Goal: Feedback & Contribution: Contribute content

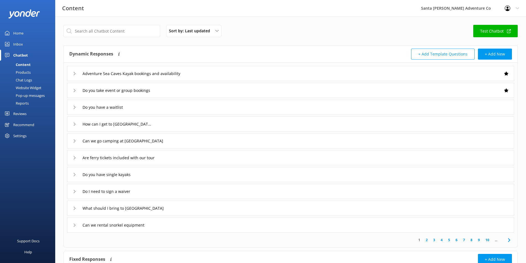
click at [29, 78] on div "Chat Logs" at bounding box center [17, 80] width 29 height 8
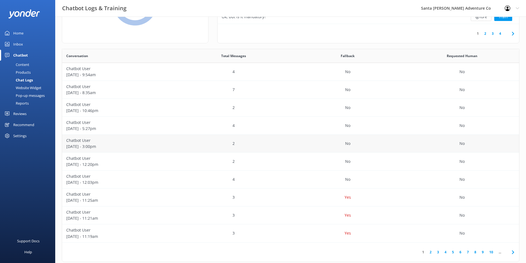
scroll to position [80, 0]
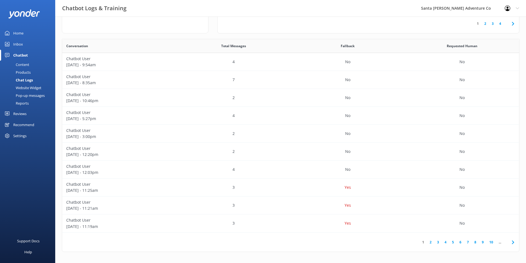
click at [448, 243] on link "4" at bounding box center [445, 242] width 7 height 5
click at [452, 242] on link "5" at bounding box center [452, 242] width 7 height 5
click at [461, 241] on link "6" at bounding box center [460, 242] width 7 height 5
click at [445, 242] on link "5" at bounding box center [443, 242] width 7 height 5
click at [459, 242] on link "6" at bounding box center [460, 242] width 7 height 5
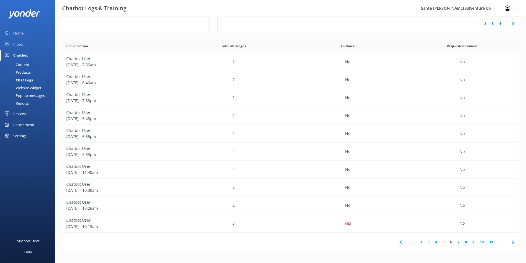
click at [445, 242] on link "5" at bounding box center [443, 242] width 7 height 5
click at [460, 243] on link "6" at bounding box center [460, 242] width 7 height 5
click at [377, 225] on div "Yes" at bounding box center [348, 224] width 114 height 18
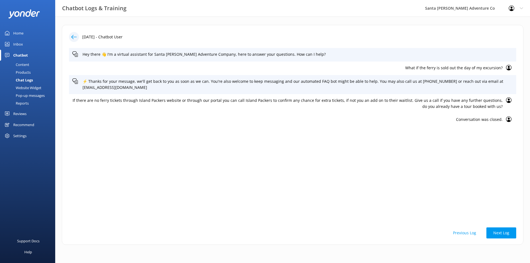
click at [74, 36] on icon at bounding box center [74, 37] width 6 height 6
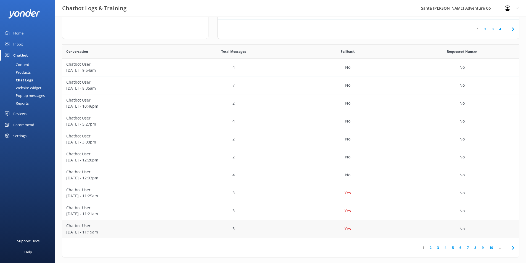
scroll to position [80, 0]
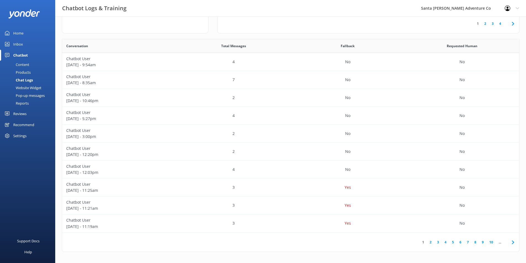
click at [463, 241] on link "6" at bounding box center [460, 242] width 7 height 5
click at [457, 244] on link "7" at bounding box center [458, 242] width 7 height 5
click at [175, 66] on div "[PERSON_NAME] [DATE] - 10:17am" at bounding box center [119, 62] width 114 height 18
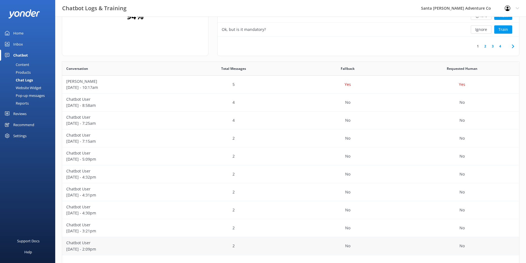
scroll to position [80, 0]
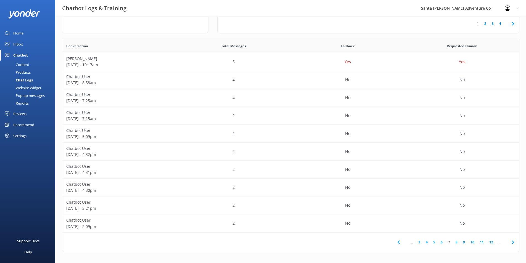
click at [457, 242] on link "8" at bounding box center [456, 242] width 7 height 5
click at [454, 243] on link "9" at bounding box center [454, 242] width 7 height 5
click at [454, 242] on link "10" at bounding box center [453, 242] width 9 height 5
click at [452, 242] on link "11" at bounding box center [453, 242] width 9 height 5
click at [452, 242] on link "12" at bounding box center [453, 242] width 9 height 5
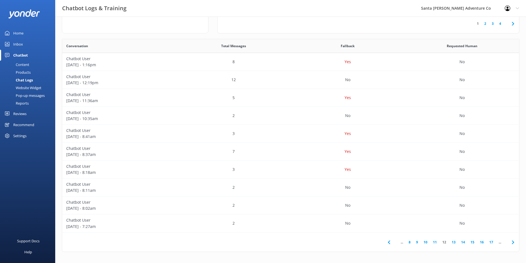
click at [23, 65] on div "Content" at bounding box center [16, 65] width 26 height 8
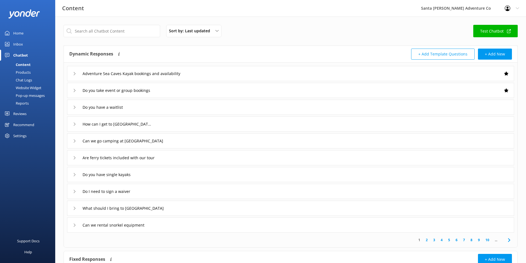
click at [20, 73] on div "Products" at bounding box center [16, 72] width 27 height 8
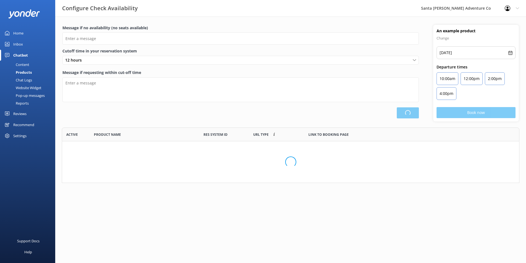
scroll to position [51, 454]
type input "There are no seats available, please check an alternative day"
type textarea "Our online booking system closes {hours} prior to departure. Please contact us …"
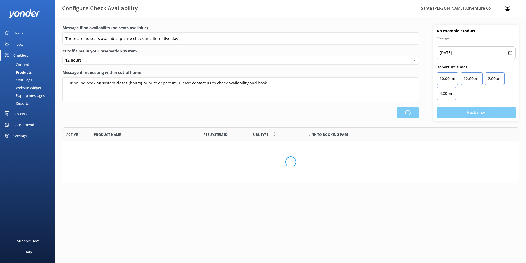
scroll to position [162, 453]
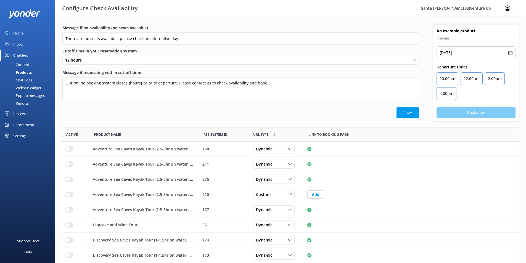
click at [21, 81] on div "Chat Logs" at bounding box center [17, 80] width 29 height 8
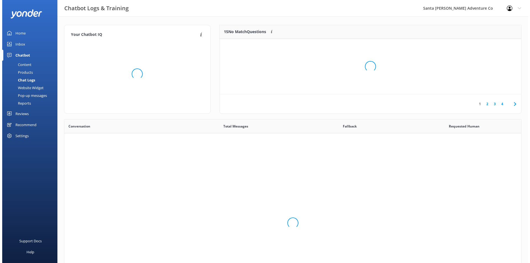
scroll to position [189, 453]
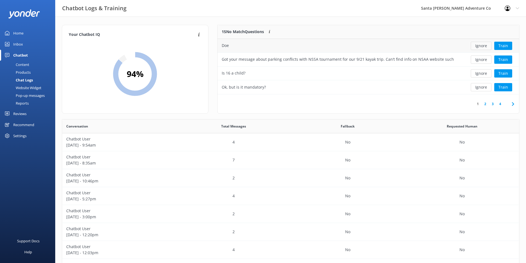
click at [484, 45] on button "Ignore" at bounding box center [481, 46] width 21 height 8
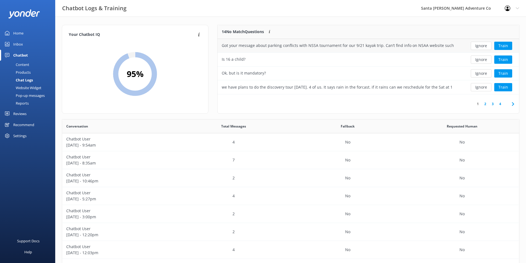
click at [416, 49] on div "Got your message about parking conflicts with NSSA tournament for our 9/21 kaya…" at bounding box center [338, 46] width 232 height 6
click at [376, 43] on div "Got your message about parking conflicts with NSSA tournament for our 9/21 kaya…" at bounding box center [338, 46] width 232 height 6
click at [375, 45] on div "Got your message about parking conflicts with NSSA tournament for our 9/21 kaya…" at bounding box center [338, 46] width 232 height 6
click at [355, 46] on div "Got your message about parking conflicts with NSSA tournament for our 9/21 kaya…" at bounding box center [338, 46] width 232 height 6
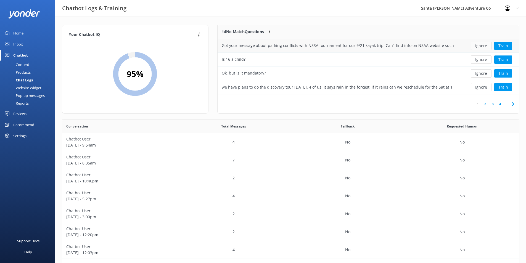
click at [478, 46] on button "Ignore" at bounding box center [481, 46] width 21 height 8
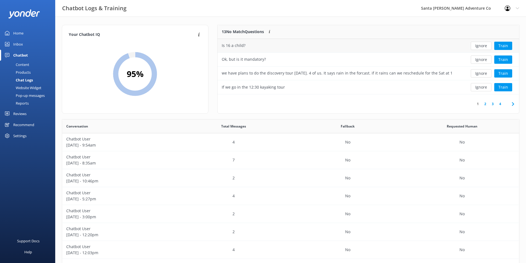
click at [460, 47] on div "Ignore Train" at bounding box center [488, 46] width 61 height 14
click at [495, 46] on button "Train" at bounding box center [503, 46] width 18 height 8
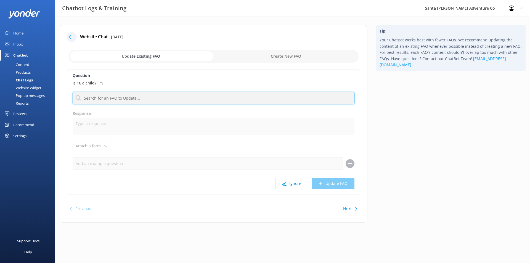
click at [153, 97] on input "text" at bounding box center [214, 98] width 282 height 12
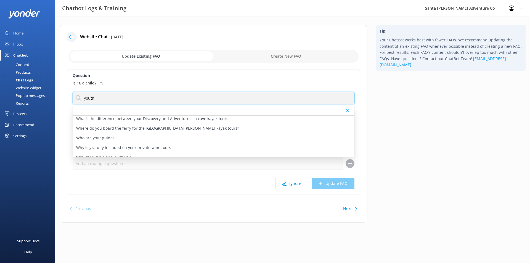
scroll to position [510, 0]
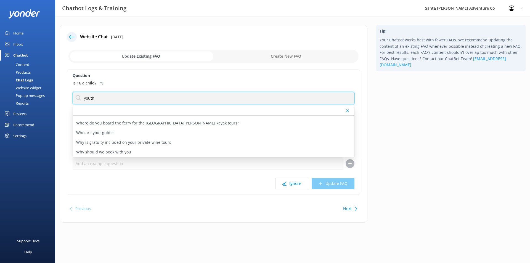
click at [97, 99] on input "youth" at bounding box center [214, 98] width 282 height 12
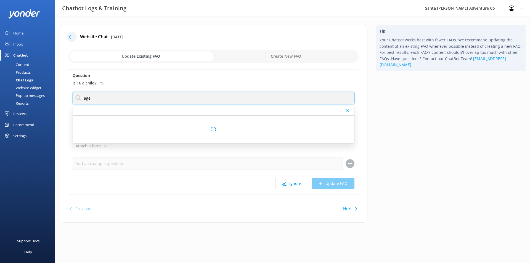
scroll to position [0, 0]
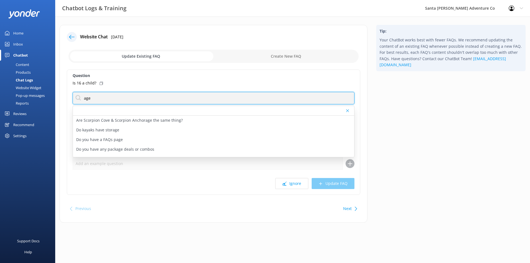
type input "age"
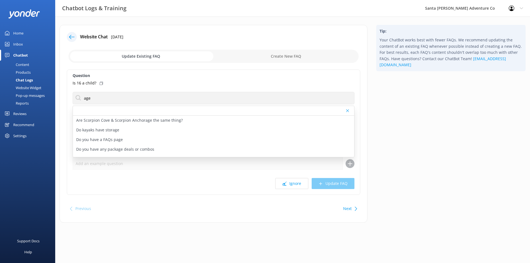
click at [200, 79] on div "Question Is 16 a child? age Are Scorpion Cove & Scorpion Anchorage the same thi…" at bounding box center [214, 132] width 294 height 125
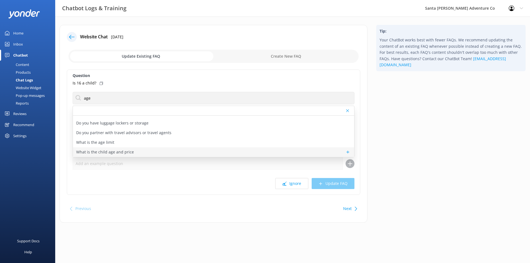
click at [158, 153] on div "What is the child age and price" at bounding box center [213, 152] width 281 height 10
type textarea "We offer child pricing on many of our tours, and minimum ages vary. For details…"
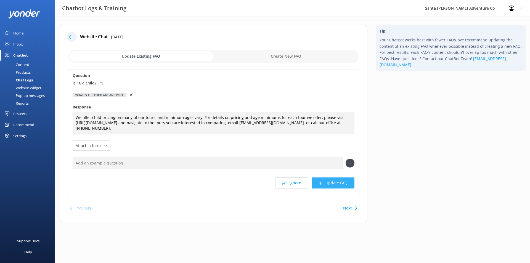
click at [331, 184] on button "Update FAQ" at bounding box center [333, 183] width 43 height 11
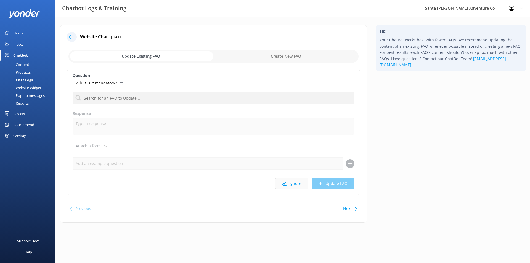
click at [294, 182] on button "Ignore" at bounding box center [291, 183] width 33 height 11
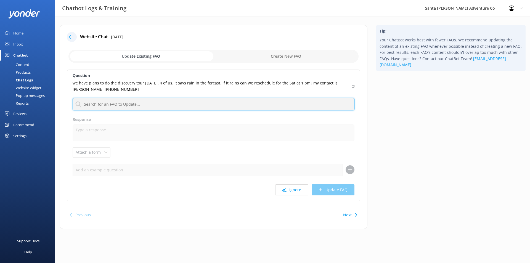
click at [210, 107] on input "text" at bounding box center [214, 104] width 282 height 12
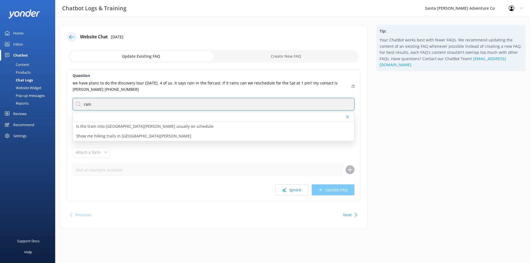
click at [171, 100] on input "rain" at bounding box center [214, 104] width 282 height 12
type input "e"
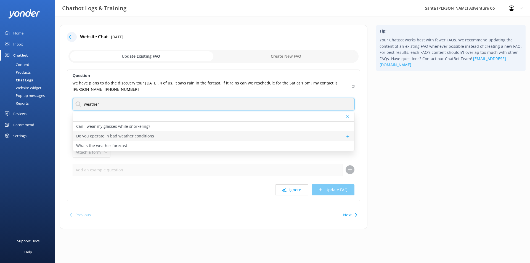
type input "weather"
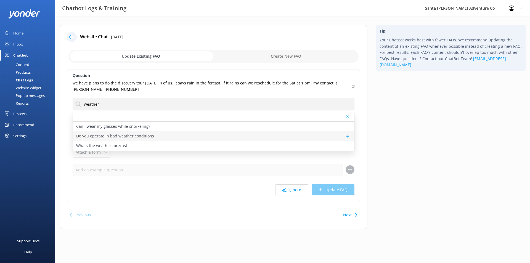
click at [158, 136] on div "Do you operate in bad weather conditions" at bounding box center [213, 136] width 281 height 10
type textarea "Our kayak, surf, stand-up paddle, snorkel, and wine tours run rain or shine, bu…"
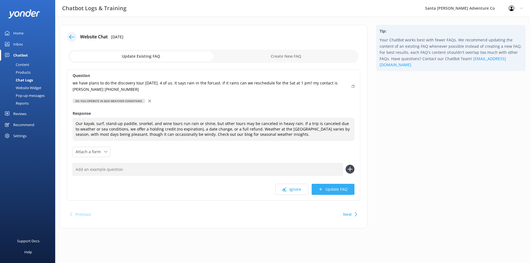
click at [342, 189] on button "Update FAQ" at bounding box center [333, 189] width 43 height 11
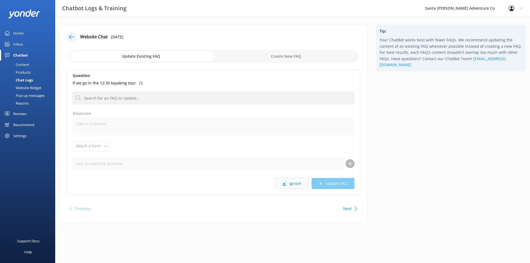
click at [284, 184] on icon at bounding box center [285, 184] width 4 height 4
click at [285, 184] on use at bounding box center [285, 184] width 4 height 4
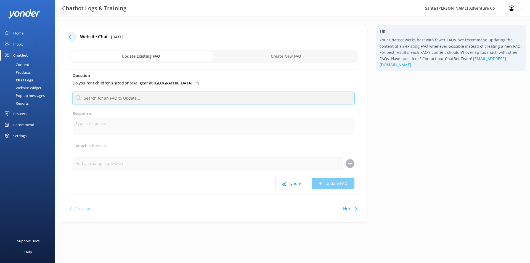
click at [156, 97] on input "text" at bounding box center [214, 98] width 282 height 12
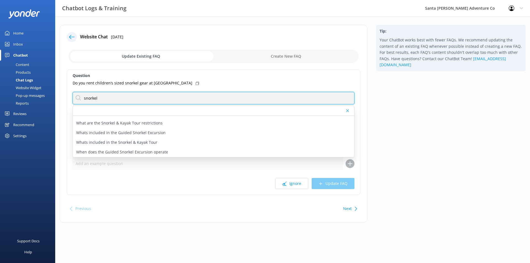
scroll to position [142, 0]
click at [174, 101] on input "snorkel" at bounding box center [214, 98] width 282 height 12
click at [126, 100] on input "snorkel age" at bounding box center [214, 98] width 282 height 12
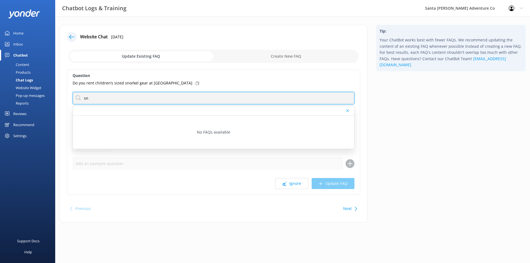
type input "s"
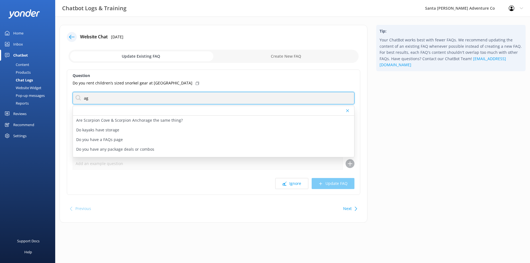
type input "a"
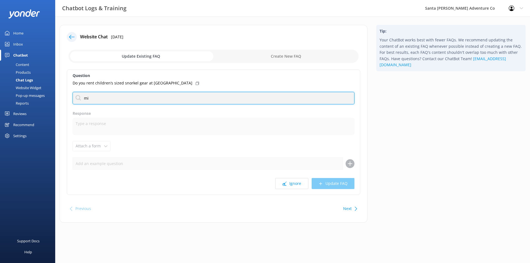
type input "m"
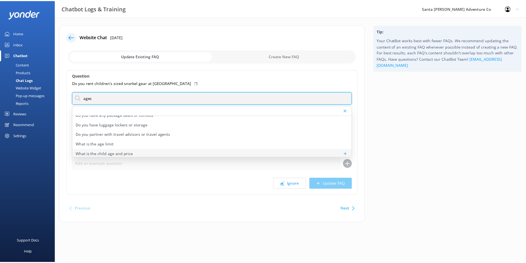
scroll to position [36, 0]
type input "ages"
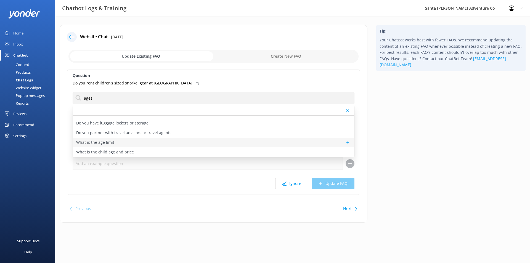
click at [127, 144] on div "What is the age limit" at bounding box center [213, 143] width 281 height 10
type textarea "• Kayaking: 5yrs (follow instructions, and paddle. Under 12 must be in a double…"
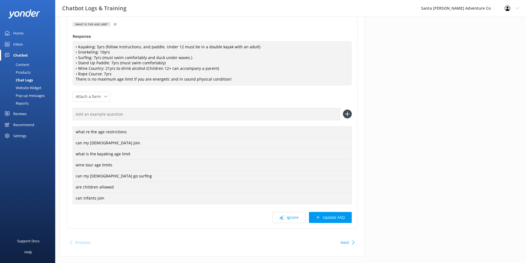
scroll to position [74, 0]
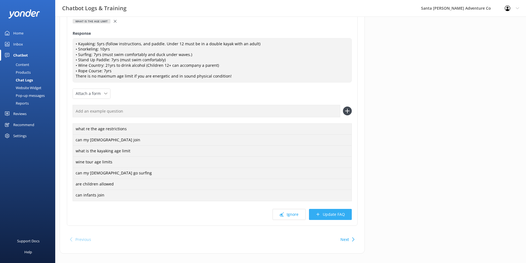
click at [336, 215] on button "Update FAQ" at bounding box center [330, 214] width 43 height 11
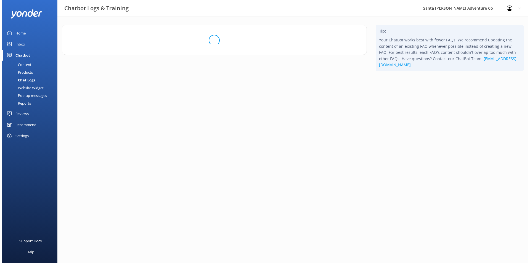
scroll to position [0, 0]
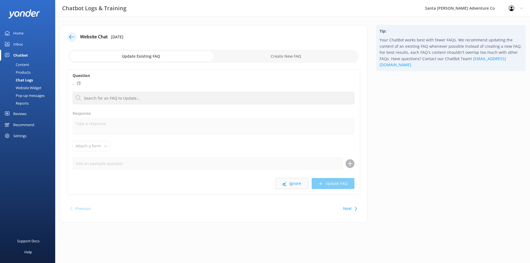
click at [288, 185] on button "Ignore" at bounding box center [291, 183] width 33 height 11
click at [287, 184] on button "Ignore" at bounding box center [291, 180] width 33 height 11
click at [287, 184] on icon at bounding box center [285, 184] width 4 height 4
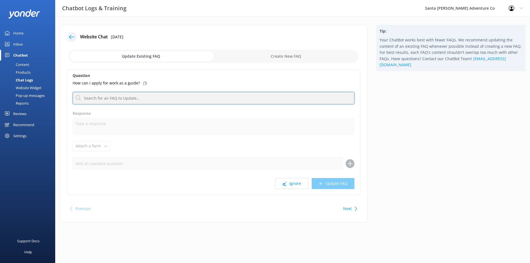
click at [152, 99] on input "text" at bounding box center [214, 98] width 282 height 12
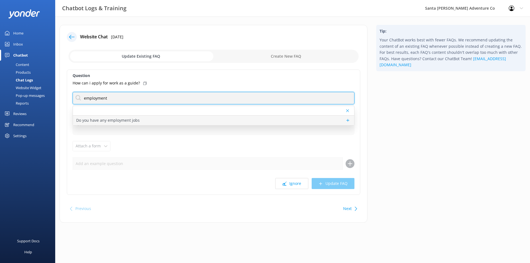
type input "employment"
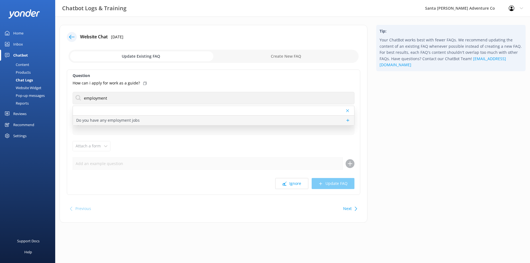
click at [141, 120] on div "Do you have any employment jobs" at bounding box center [213, 121] width 281 height 10
type textarea "Looking for the raddest job around? Check out our current employment opportunit…"
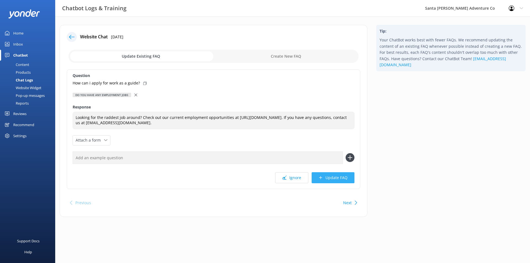
click at [330, 179] on button "Update FAQ" at bounding box center [333, 177] width 43 height 11
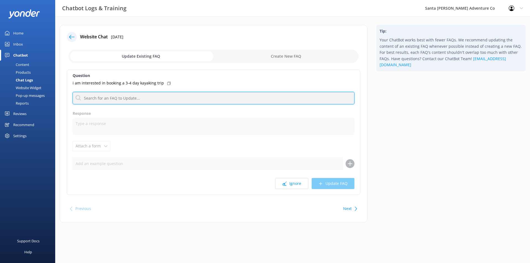
click at [163, 97] on input "text" at bounding box center [214, 98] width 282 height 12
type input "camp"
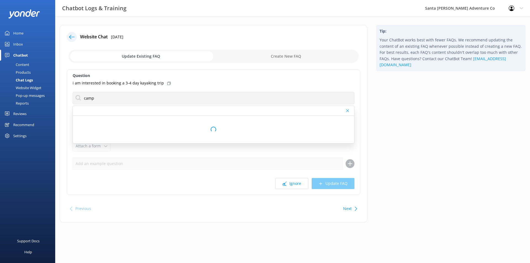
click at [230, 81] on div "i am interested in booking a 3-4 day kayaking trip" at bounding box center [214, 83] width 282 height 6
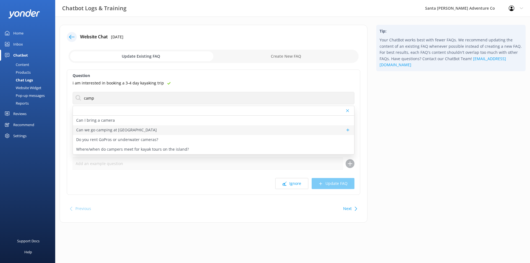
click at [186, 129] on div "Can we go camping at [GEOGRAPHIC_DATA]" at bounding box center [213, 130] width 281 height 10
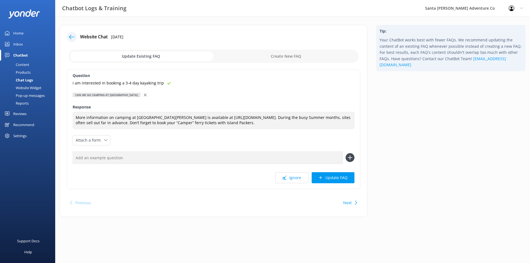
type textarea "More information on camping at [GEOGRAPHIC_DATA][PERSON_NAME] is available at […"
click at [325, 183] on button "Update FAQ" at bounding box center [333, 177] width 43 height 11
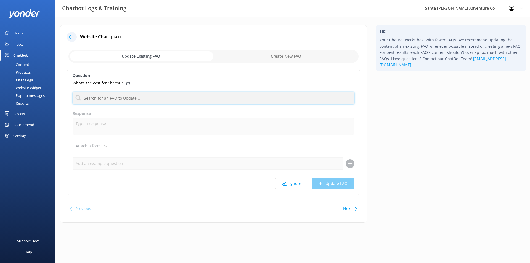
click at [112, 98] on input "text" at bounding box center [214, 98] width 282 height 12
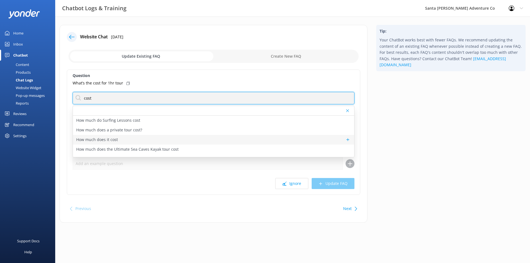
type input "cost"
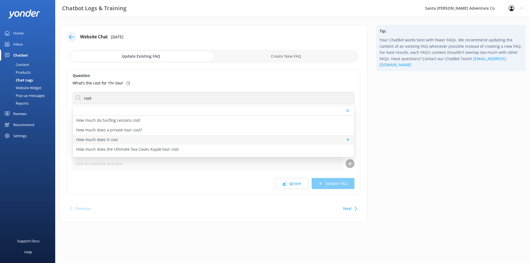
click at [146, 138] on div "How much does it cost" at bounding box center [213, 140] width 281 height 10
type textarea "Prices vary depending on the tour, season, group size, and fare type. For the m…"
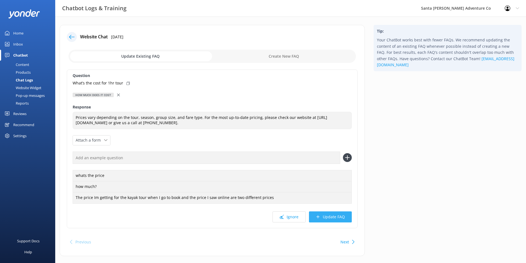
click at [336, 218] on button "Update FAQ" at bounding box center [330, 217] width 43 height 11
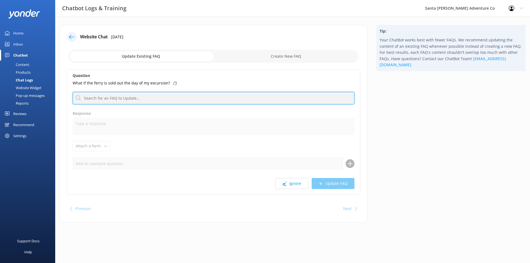
click at [137, 98] on input "text" at bounding box center [214, 98] width 282 height 12
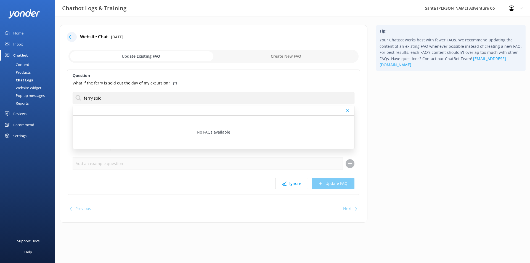
click at [349, 111] on icon at bounding box center [347, 110] width 3 height 3
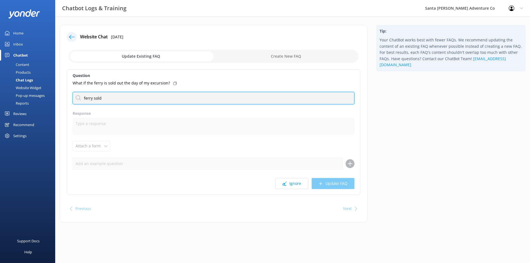
click at [163, 97] on input "ferry sold" at bounding box center [214, 98] width 282 height 12
click at [166, 96] on input "ferry sold" at bounding box center [214, 98] width 282 height 12
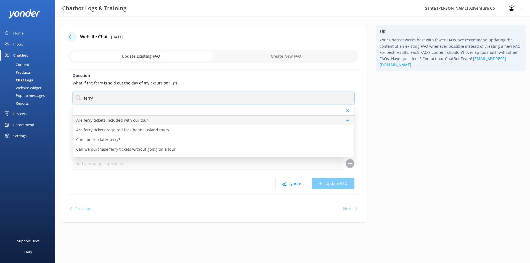
type input "ferry"
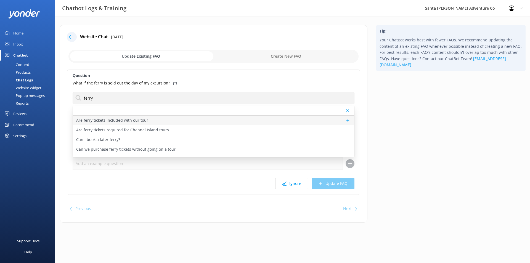
click at [157, 122] on div "Are ferry tickets included with our tour" at bounding box center [213, 121] width 281 height 10
type textarea "Ferry tickets are not included as part of your tour. Round trip day tickets to …"
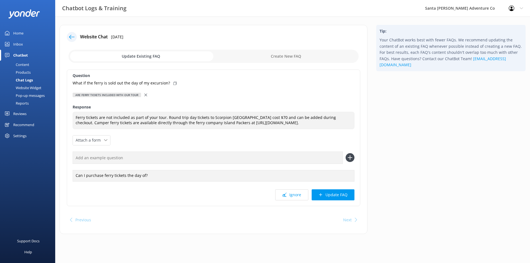
click at [144, 95] on icon at bounding box center [145, 95] width 3 height 3
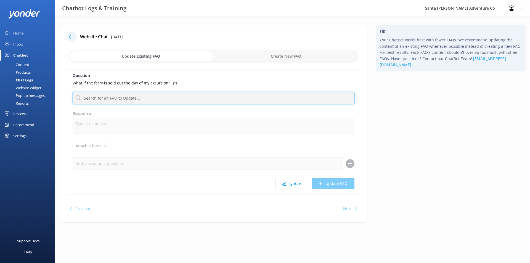
click at [141, 97] on input "text" at bounding box center [214, 98] width 282 height 12
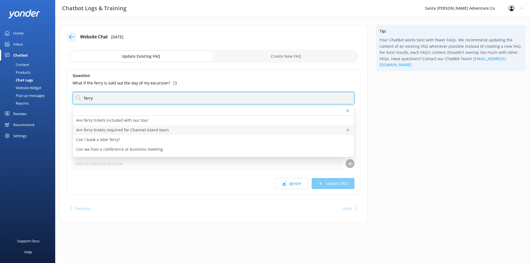
type input "ferry"
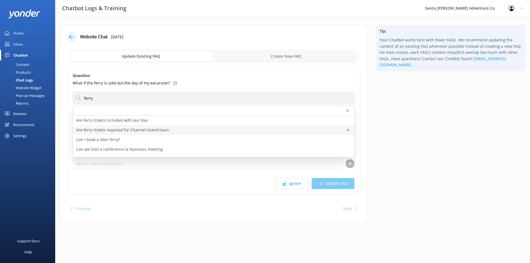
click at [170, 129] on div "Are ferry tickets required for Channel Island tours" at bounding box center [213, 130] width 281 height 10
type textarea "Ferry tickets are required for all of our Channel Islands tours. You will have …"
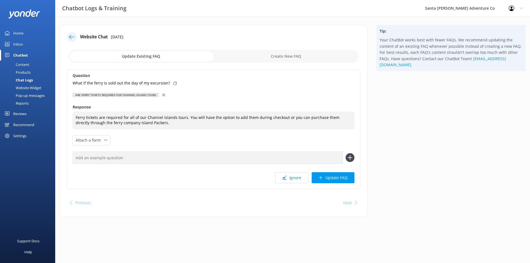
click at [163, 95] on use at bounding box center [163, 95] width 3 height 3
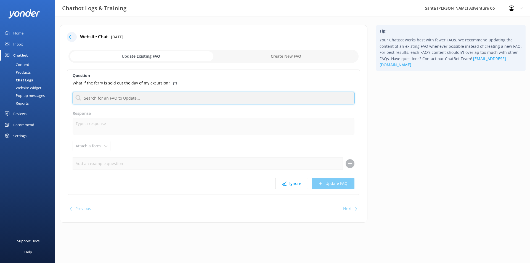
click at [159, 99] on input "text" at bounding box center [214, 98] width 282 height 12
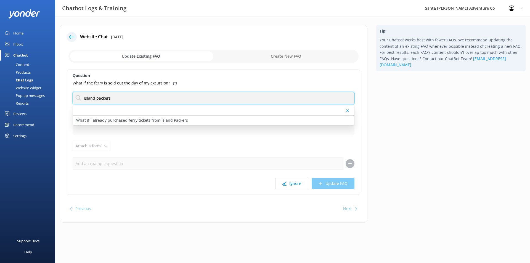
type input "island packers"
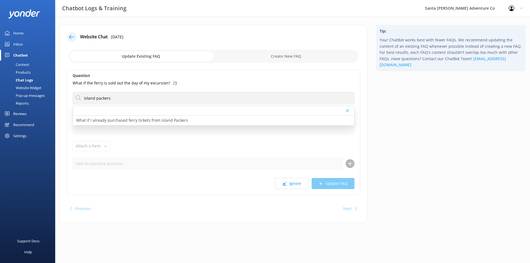
click at [346, 112] on use at bounding box center [347, 110] width 3 height 3
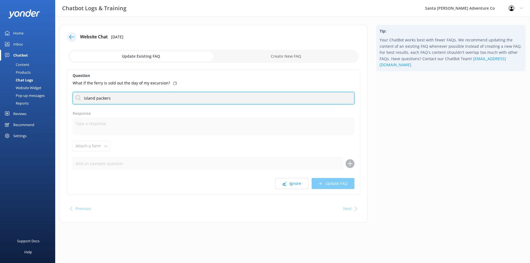
click at [277, 103] on input "island packers" at bounding box center [214, 98] width 282 height 12
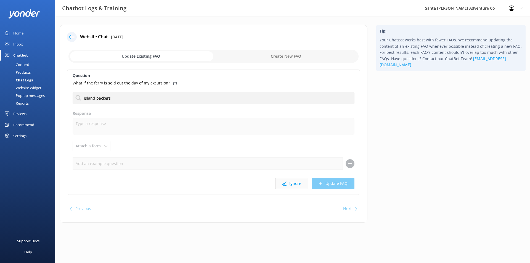
click at [293, 184] on button "Ignore" at bounding box center [291, 183] width 33 height 11
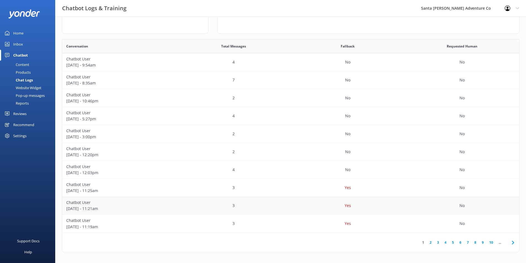
scroll to position [80, 0]
click at [453, 243] on link "5" at bounding box center [452, 242] width 7 height 5
click at [129, 99] on p "[DATE] - 10:30am" at bounding box center [119, 101] width 106 height 6
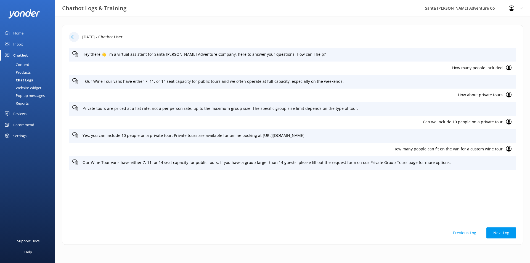
click at [460, 231] on button "Previous Log" at bounding box center [464, 233] width 37 height 11
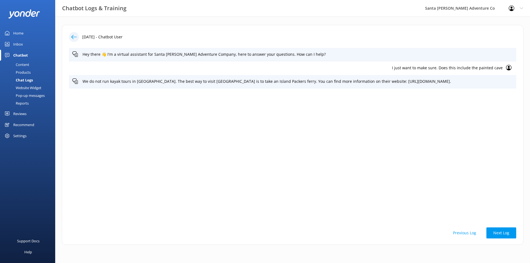
click at [458, 234] on button "Previous Log" at bounding box center [464, 233] width 37 height 11
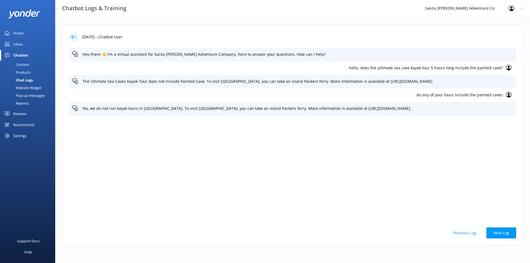
click at [458, 234] on button "Previous Log" at bounding box center [464, 233] width 37 height 11
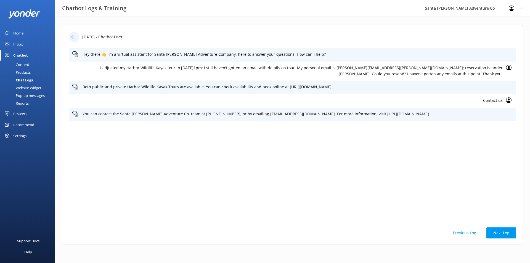
click at [458, 234] on button "Previous Log" at bounding box center [464, 233] width 37 height 11
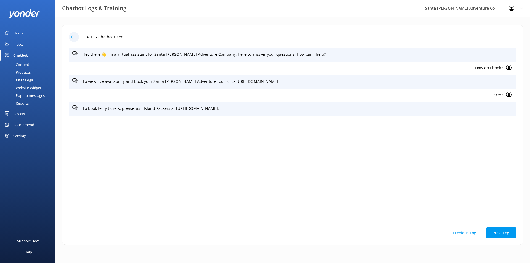
click at [458, 234] on button "Previous Log" at bounding box center [464, 233] width 37 height 11
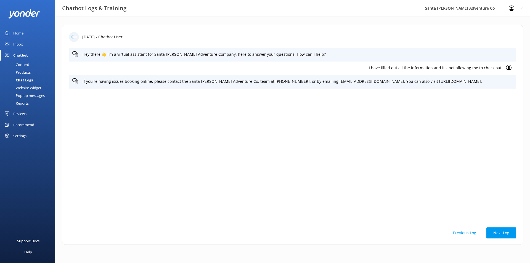
click at [458, 234] on button "Previous Log" at bounding box center [464, 233] width 37 height 11
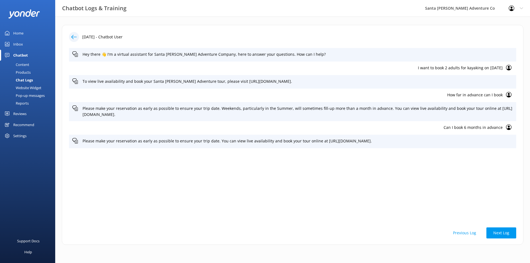
click at [458, 234] on button "Previous Log" at bounding box center [464, 233] width 37 height 11
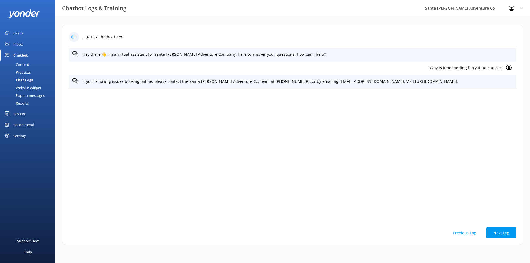
click at [458, 234] on button "Previous Log" at bounding box center [464, 233] width 37 height 11
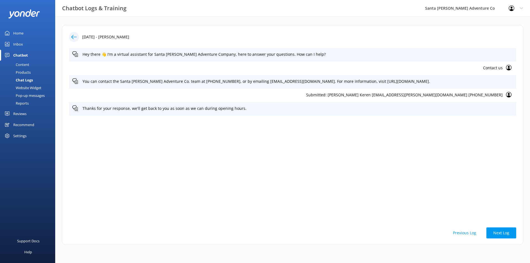
click at [458, 234] on button "Previous Log" at bounding box center [464, 233] width 37 height 11
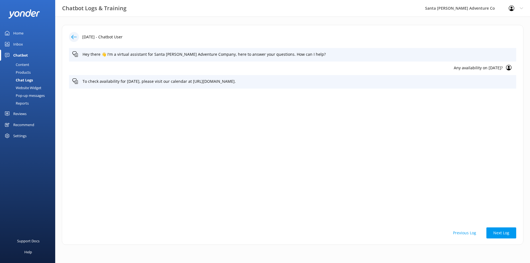
click at [458, 234] on button "Previous Log" at bounding box center [464, 233] width 37 height 11
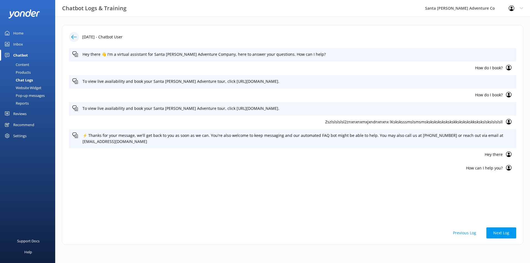
click at [458, 234] on button "Previous Log" at bounding box center [464, 233] width 37 height 11
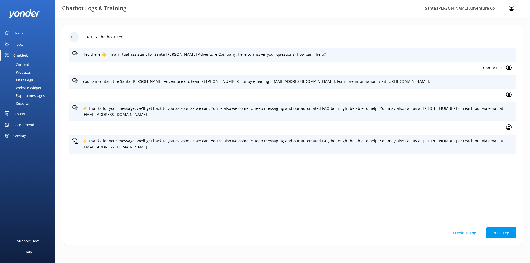
click at [458, 234] on button "Previous Log" at bounding box center [464, 233] width 37 height 11
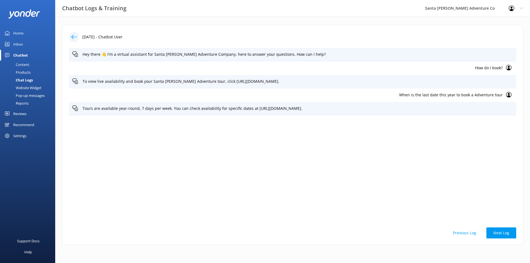
click at [458, 234] on button "Previous Log" at bounding box center [464, 233] width 37 height 11
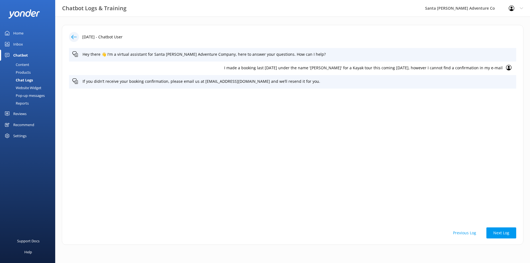
click at [75, 36] on icon at bounding box center [74, 37] width 6 height 6
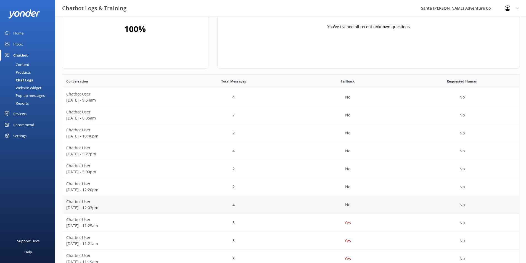
scroll to position [80, 0]
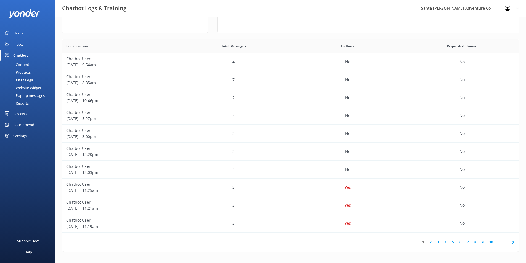
click at [454, 241] on link "5" at bounding box center [452, 242] width 7 height 5
click at [184, 117] on div "2" at bounding box center [233, 116] width 114 height 18
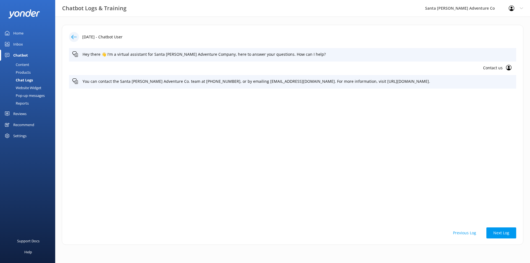
click at [471, 233] on button "Previous Log" at bounding box center [464, 233] width 37 height 11
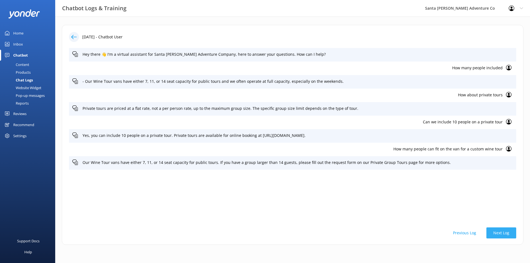
click at [492, 233] on button "Next Log" at bounding box center [502, 233] width 30 height 11
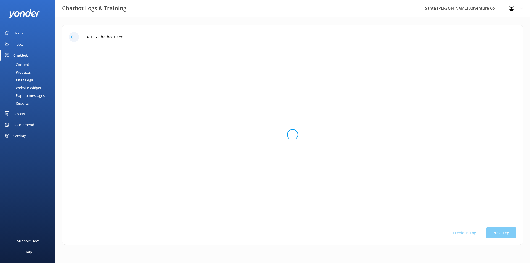
click at [495, 233] on div "Previous Log Next Log" at bounding box center [292, 233] width 447 height 11
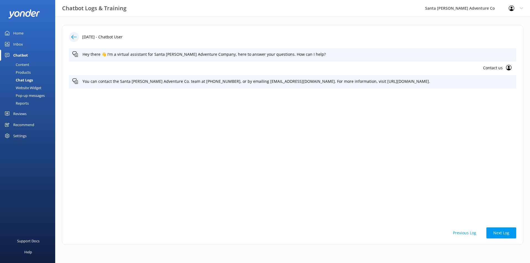
click at [495, 233] on button "Next Log" at bounding box center [502, 233] width 30 height 11
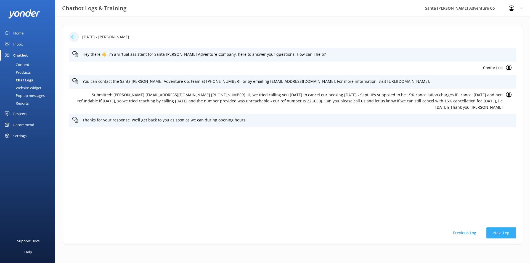
click at [497, 233] on button "Next Log" at bounding box center [502, 233] width 30 height 11
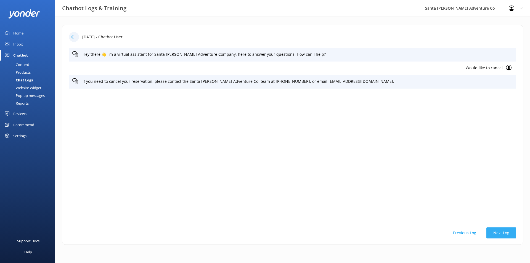
click at [497, 233] on button "Next Log" at bounding box center [502, 233] width 30 height 11
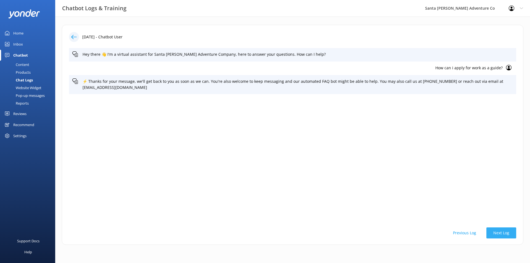
click at [497, 233] on button "Next Log" at bounding box center [502, 233] width 30 height 11
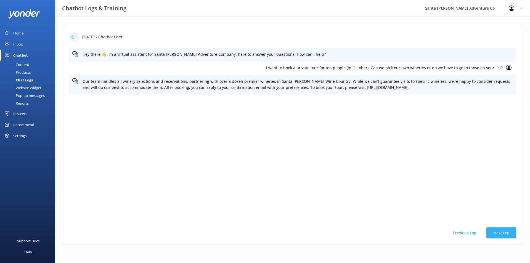
click at [497, 233] on button "Next Log" at bounding box center [502, 233] width 30 height 11
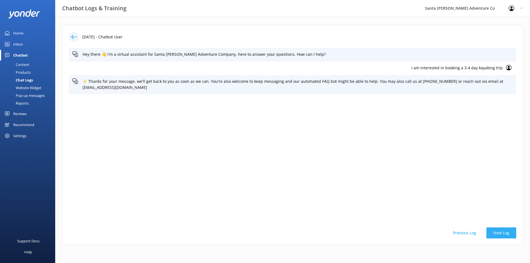
click at [497, 233] on button "Next Log" at bounding box center [502, 233] width 30 height 11
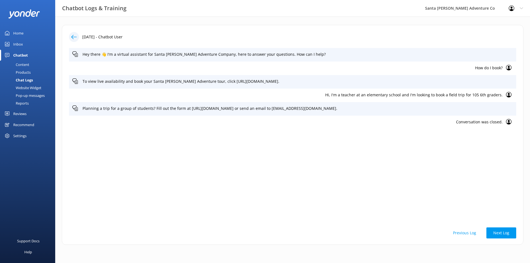
click at [468, 231] on button "Previous Log" at bounding box center [464, 233] width 37 height 11
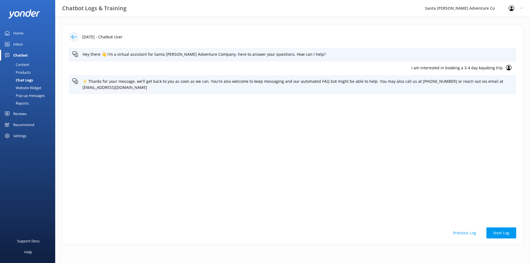
click at [468, 231] on button "Previous Log" at bounding box center [464, 233] width 37 height 11
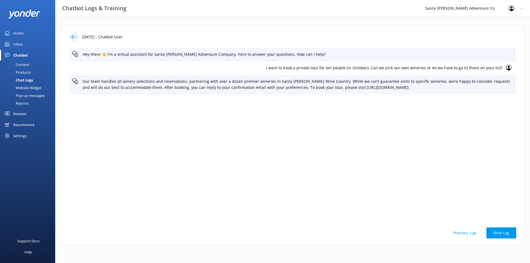
click at [468, 231] on button "Previous Log" at bounding box center [464, 233] width 37 height 11
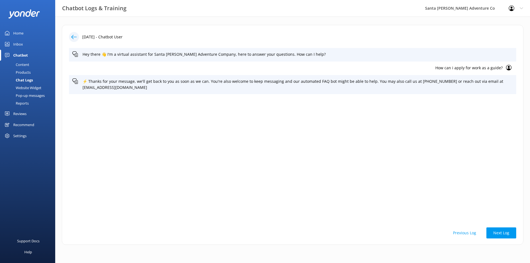
click at [468, 231] on button "Previous Log" at bounding box center [464, 233] width 37 height 11
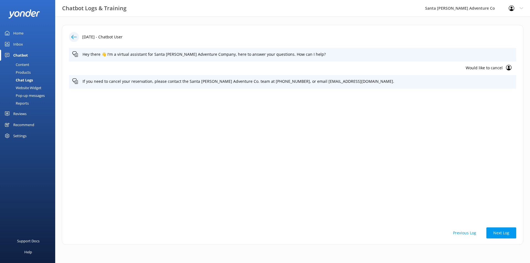
click at [468, 231] on button "Previous Log" at bounding box center [464, 233] width 37 height 11
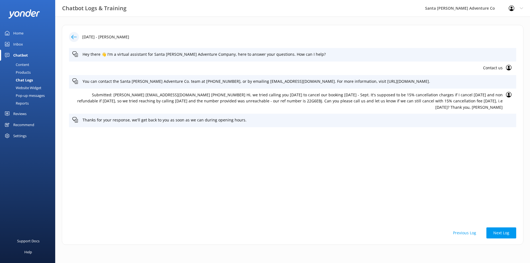
click at [468, 231] on button "Previous Log" at bounding box center [464, 233] width 37 height 11
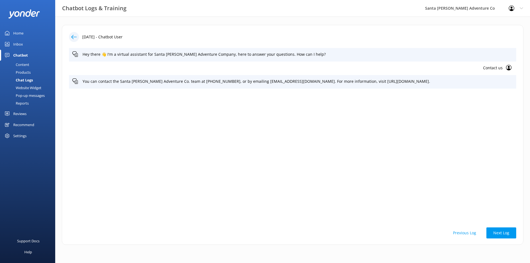
click at [468, 231] on button "Previous Log" at bounding box center [464, 233] width 37 height 11
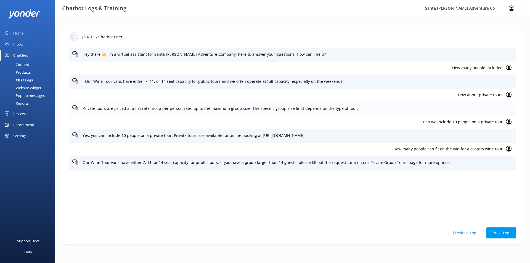
click at [197, 106] on p "Private tours are priced at a flat rate, not a per person rate, up to the maxim…" at bounding box center [298, 109] width 431 height 6
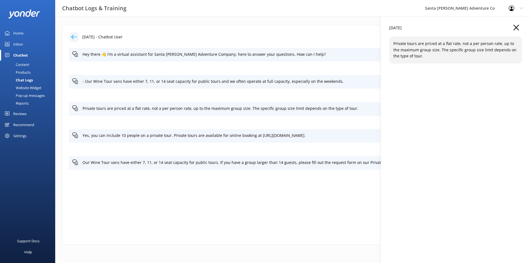
click at [432, 47] on p "Private tours are priced at a flat rate, not a per person rate, up to the maxim…" at bounding box center [456, 50] width 124 height 19
click at [514, 29] on icon "button" at bounding box center [517, 28] width 6 height 6
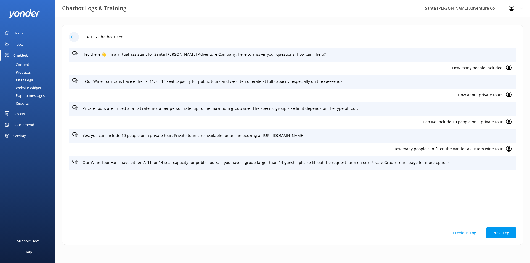
click at [508, 121] on icon at bounding box center [509, 122] width 6 height 6
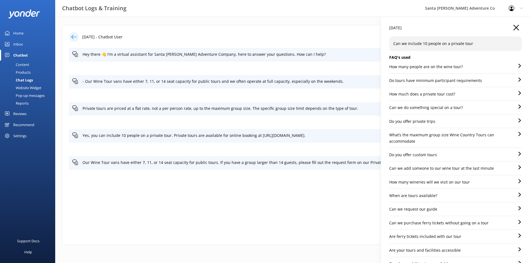
click at [305, 96] on p "How about private tours" at bounding box center [287, 95] width 431 height 6
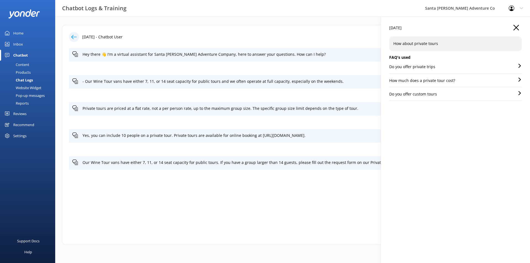
click at [517, 26] on icon "button" at bounding box center [517, 28] width 6 height 6
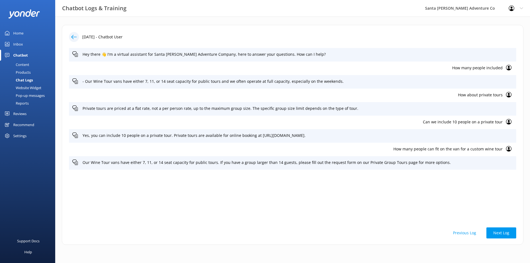
click at [509, 121] on use at bounding box center [509, 122] width 6 height 6
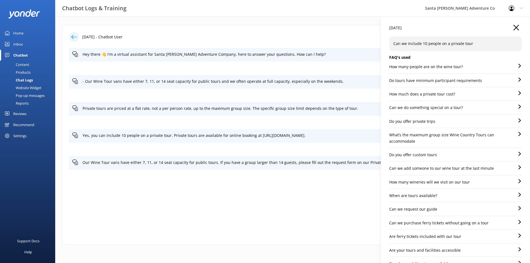
click at [463, 94] on div "How much does a private tour cost?" at bounding box center [455, 96] width 133 height 10
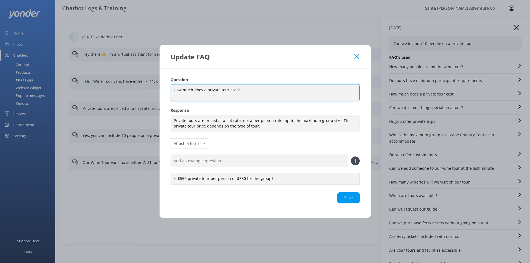
click at [244, 98] on textarea "How much does a private tour cost?" at bounding box center [265, 92] width 189 height 17
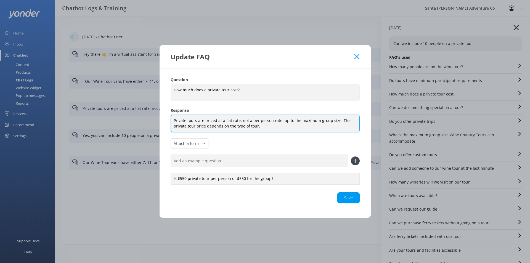
click at [228, 123] on textarea "Private tours are priced at a flat rate, not a per person rate, up to the maxim…" at bounding box center [265, 123] width 189 height 17
click at [173, 122] on textarea "Private tours are priced at a flat rate, not a per person rate, up to the maxim…" at bounding box center [265, 123] width 189 height 17
click at [184, 120] on textarea "Private tours are priced at a flat rate, not a per person rate, up to the maxim…" at bounding box center [265, 123] width 189 height 17
click at [186, 120] on textarea "Private tours are priced at a flat rate, not a per person rate, up to the maxim…" at bounding box center [265, 123] width 189 height 17
click at [295, 128] on textarea "Private kayaking tours are priced at a flat rate, not a per person rate, up to …" at bounding box center [265, 123] width 189 height 17
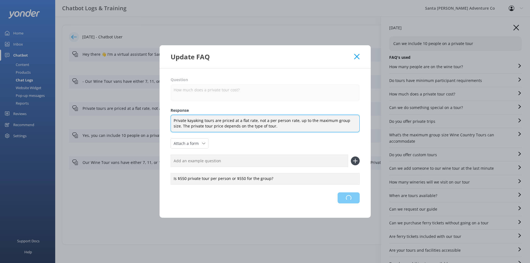
click at [349, 196] on div "Loading.." at bounding box center [265, 198] width 189 height 11
click at [349, 196] on div "Save" at bounding box center [265, 198] width 189 height 11
type textarea "Private kayaking tours are priced at a flat rate, not a per person rate, up to …"
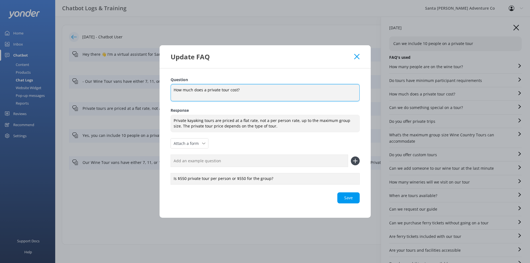
click at [255, 94] on textarea "How much does a private tour cost?" at bounding box center [265, 92] width 189 height 17
click at [218, 88] on textarea "How much does a private tour cost?" at bounding box center [265, 92] width 189 height 17
type textarea "How much does a private Kayak tour cost?"
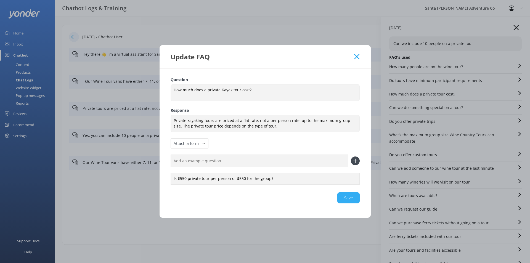
click at [346, 203] on div "Save" at bounding box center [265, 198] width 189 height 11
click at [357, 55] on icon at bounding box center [356, 57] width 5 height 6
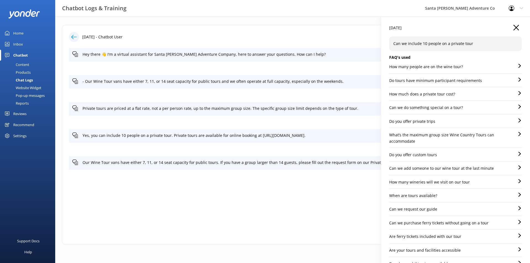
click at [515, 27] on div "[DATE]" at bounding box center [455, 31] width 133 height 12
click at [514, 28] on use "button" at bounding box center [517, 28] width 6 height 6
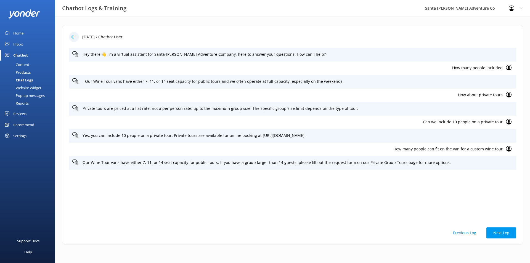
click at [525, 7] on div "Profile Settings Logout" at bounding box center [516, 8] width 28 height 17
click at [24, 81] on div "Chat Logs" at bounding box center [18, 80] width 30 height 8
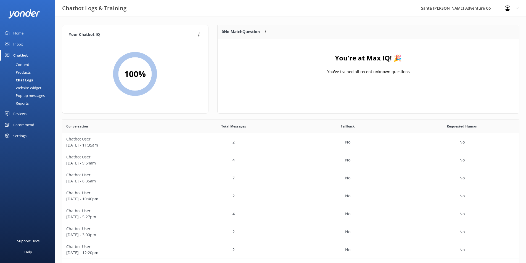
click at [476, 7] on div "Santa [PERSON_NAME] Adventure Co" at bounding box center [456, 8] width 84 height 17
click at [28, 33] on link "Home" at bounding box center [27, 33] width 55 height 11
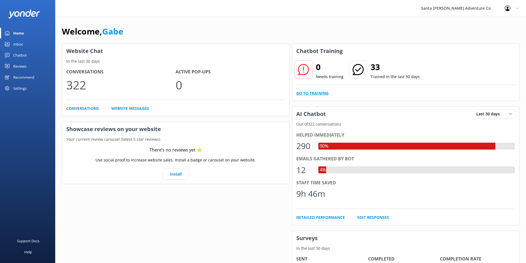
click at [320, 96] on link "Go to Training" at bounding box center [312, 93] width 32 height 6
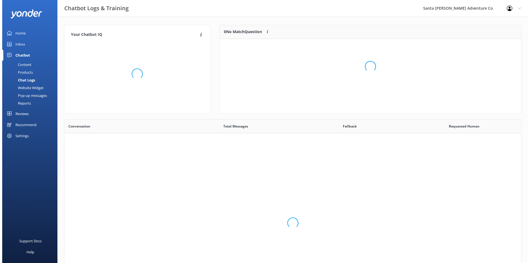
scroll to position [189, 453]
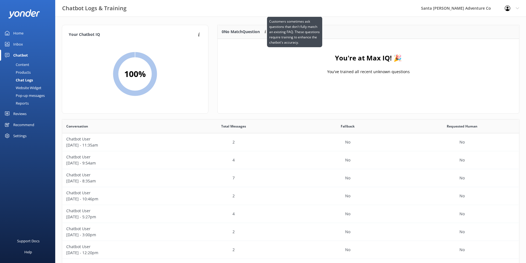
click at [270, 34] on div "Customers sometimes ask questions that don't fully match an existing FAQ. These…" at bounding box center [294, 32] width 55 height 31
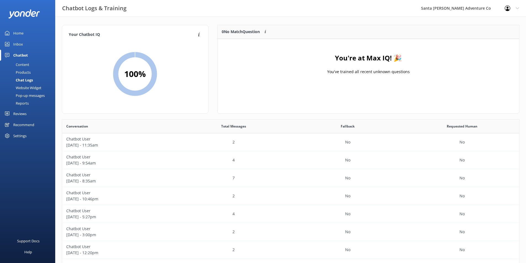
click at [513, 8] on div at bounding box center [509, 9] width 9 height 6
click at [515, 7] on div "Profile Settings Logout" at bounding box center [512, 8] width 28 height 17
click at [508, 6] on icon at bounding box center [508, 9] width 6 height 6
click at [471, 8] on div "Santa [PERSON_NAME] Adventure Co" at bounding box center [456, 8] width 84 height 17
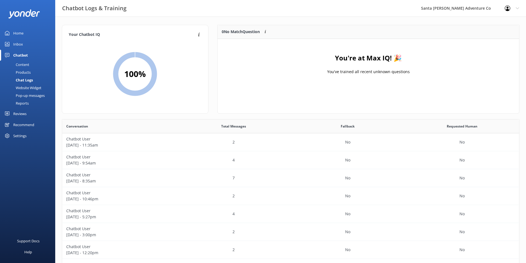
click at [34, 85] on div "Website Widget" at bounding box center [22, 88] width 38 height 8
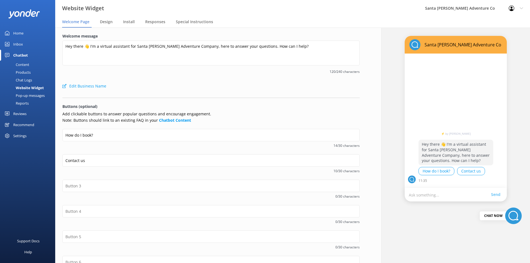
click at [24, 133] on div "Settings" at bounding box center [19, 135] width 13 height 11
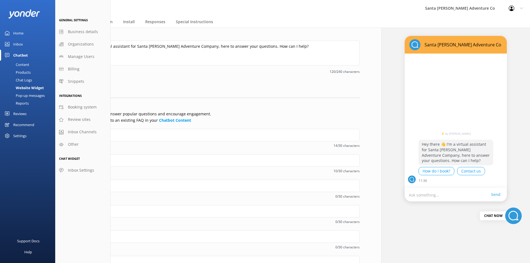
click at [24, 133] on div "Settings" at bounding box center [19, 135] width 13 height 11
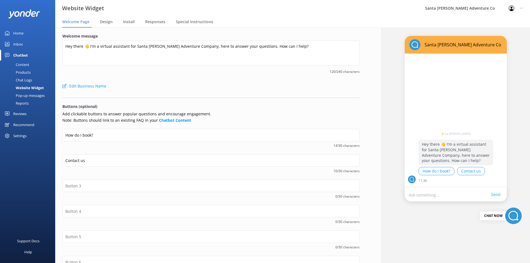
click at [26, 83] on div "Chat Logs" at bounding box center [17, 80] width 29 height 8
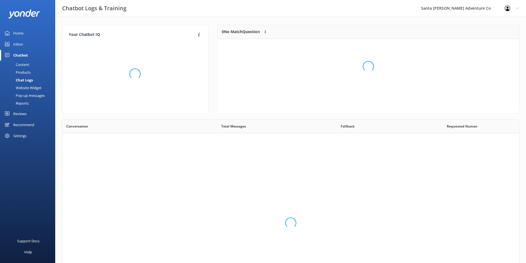
scroll to position [189, 453]
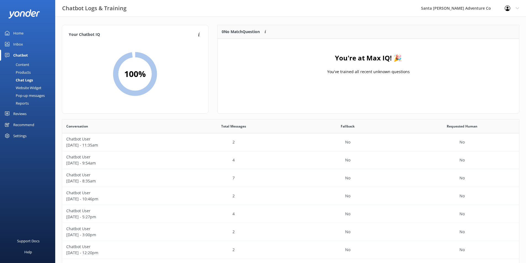
click at [25, 73] on div "Products" at bounding box center [16, 72] width 27 height 8
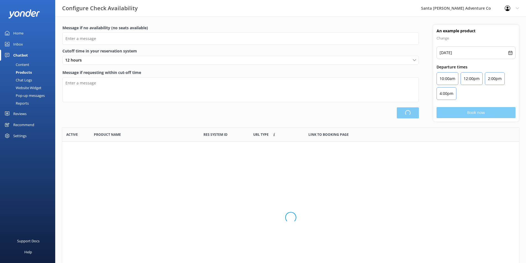
scroll to position [162, 453]
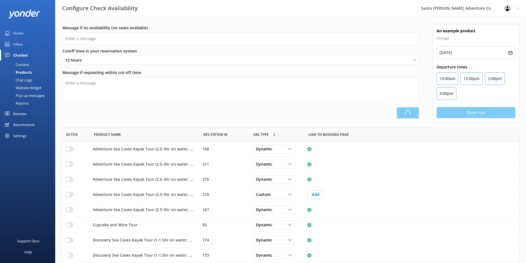
type input "There are no seats available, please check an alternative day"
type textarea "Our online booking system closes {hours} prior to departure. Please contact us …"
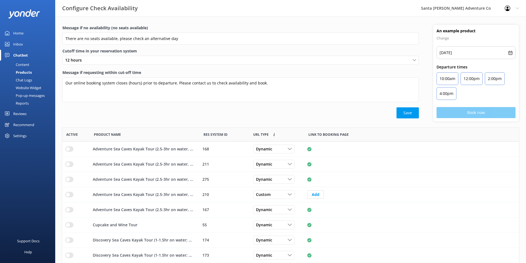
click at [27, 65] on div "Content" at bounding box center [16, 65] width 26 height 8
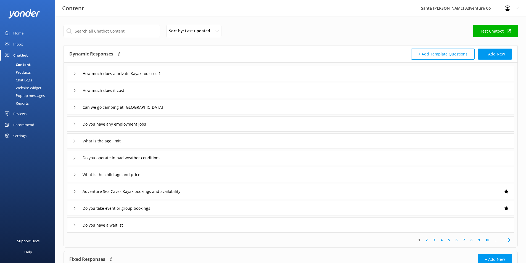
click at [499, 35] on link "Test Chatbot" at bounding box center [495, 31] width 44 height 12
click at [26, 65] on div "Content" at bounding box center [16, 65] width 27 height 8
click at [130, 30] on input "text" at bounding box center [112, 31] width 97 height 12
click at [188, 46] on div "Dynamic Responses The chatbot will generate a response based on the content inf…" at bounding box center [291, 147] width 454 height 202
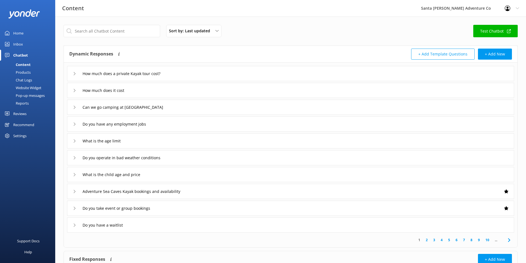
click at [105, 37] on div "Sort by: Last updated Title (A-Z) Last updated Test Chatbot" at bounding box center [291, 33] width 454 height 16
click at [98, 31] on input "text" at bounding box center [112, 31] width 97 height 12
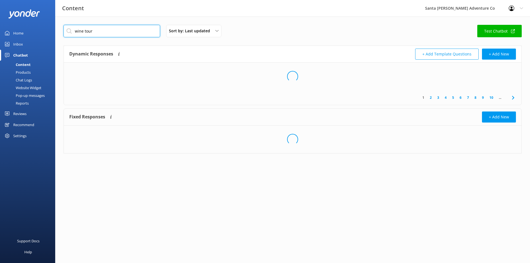
type input "wine tour"
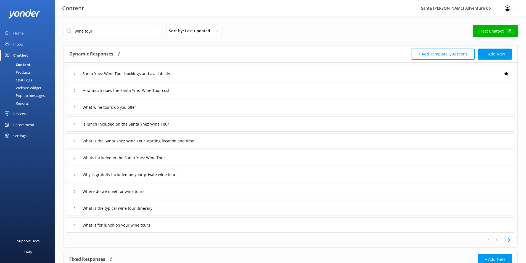
click at [71, 91] on div "How much does the Santa Ynez Wine Tour cost" at bounding box center [290, 90] width 447 height 15
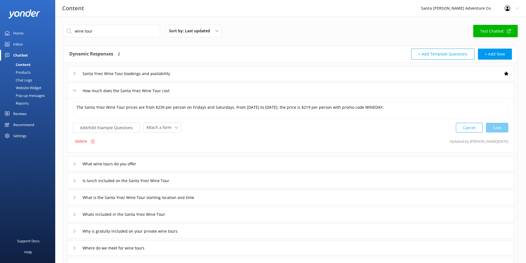
click at [71, 91] on div "How much does the Santa Ynez Wine Tour cost" at bounding box center [290, 90] width 447 height 15
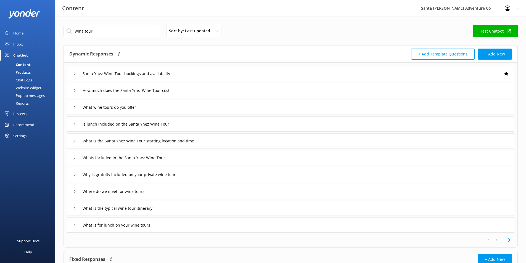
click at [72, 74] on div "Santa Ynez Wine Tour bookings and availability" at bounding box center [290, 73] width 447 height 15
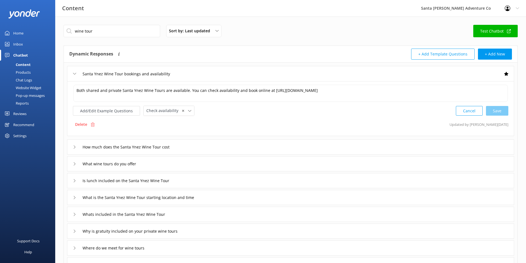
click at [75, 74] on icon at bounding box center [74, 73] width 3 height 3
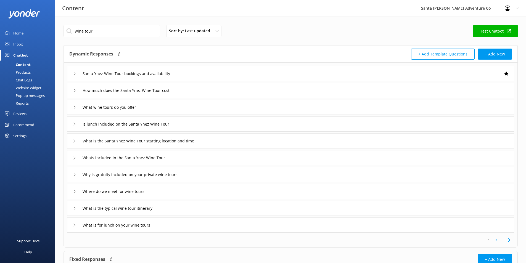
click at [75, 89] on icon at bounding box center [74, 90] width 3 height 3
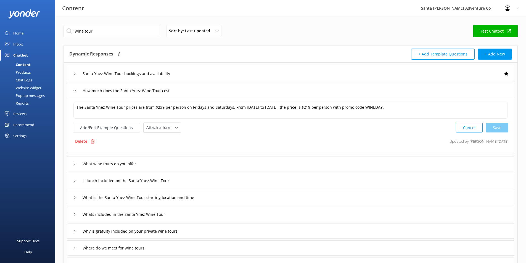
click at [74, 90] on icon at bounding box center [74, 90] width 3 height 3
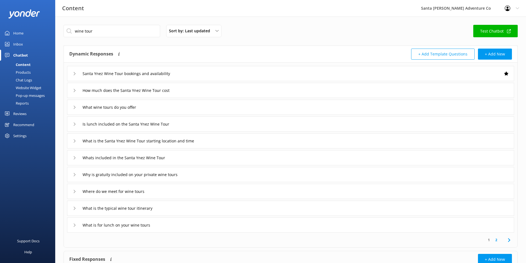
click at [75, 90] on use at bounding box center [75, 90] width 2 height 3
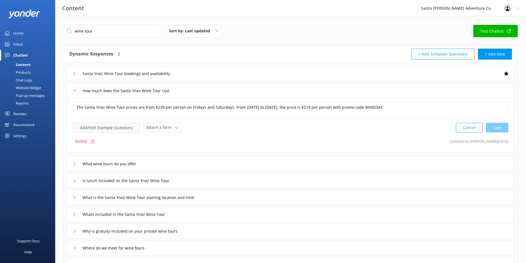
click at [121, 126] on button "Add/Edit Example Questions" at bounding box center [106, 128] width 67 height 10
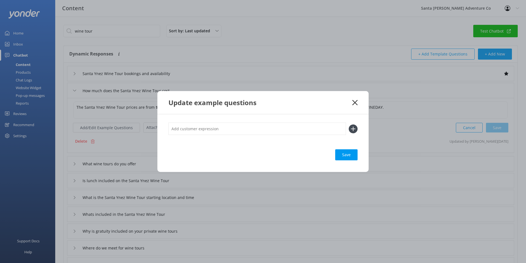
click at [263, 130] on input "text" at bounding box center [257, 129] width 178 height 12
type input "How much does a private wine tour cost?"
click at [344, 155] on div "Save" at bounding box center [346, 154] width 22 height 11
click at [354, 104] on icon at bounding box center [354, 103] width 5 height 6
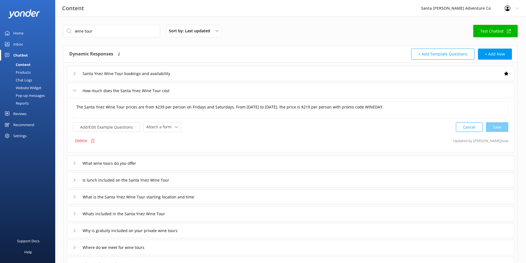
click at [493, 29] on link "Test Chatbot" at bounding box center [495, 31] width 44 height 12
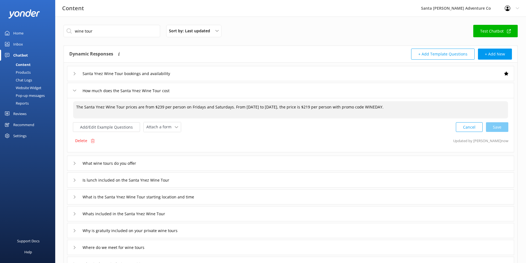
click at [149, 107] on textarea "The Santa Ynez Wine Tour prices are from $239 per person on Fridays and Saturda…" at bounding box center [290, 109] width 435 height 17
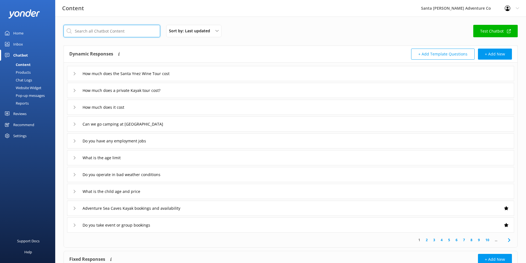
click at [99, 33] on input "text" at bounding box center [112, 31] width 97 height 12
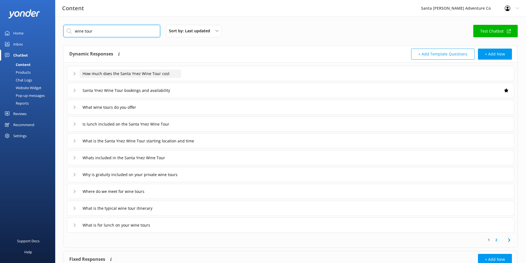
type input "wine tour"
click at [159, 72] on input "How much does the Santa Ynez Wine Tour cost" at bounding box center [131, 74] width 102 height 8
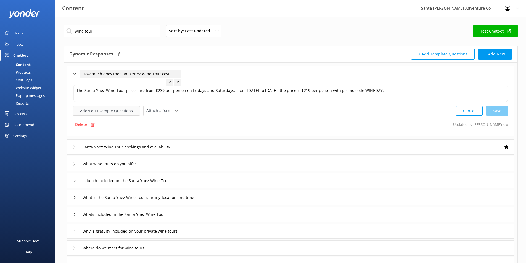
click at [92, 112] on button "Add/Edit Example Questions" at bounding box center [106, 111] width 67 height 10
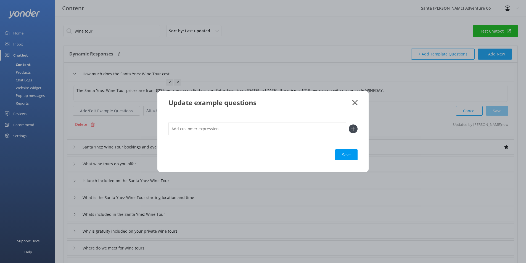
click at [331, 126] on input "text" at bounding box center [257, 129] width 178 height 12
type input "How much does a private wine tour cost?"
click at [348, 151] on div "Loading.." at bounding box center [347, 154] width 22 height 11
click at [352, 131] on icon at bounding box center [353, 129] width 9 height 9
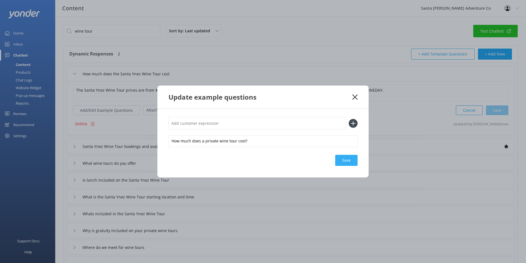
click at [347, 163] on div "Save" at bounding box center [346, 160] width 22 height 11
click at [354, 99] on icon at bounding box center [354, 97] width 5 height 6
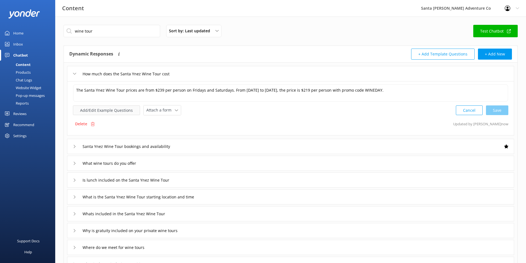
click at [110, 109] on button "Add/Edit Example Questions" at bounding box center [106, 111] width 67 height 10
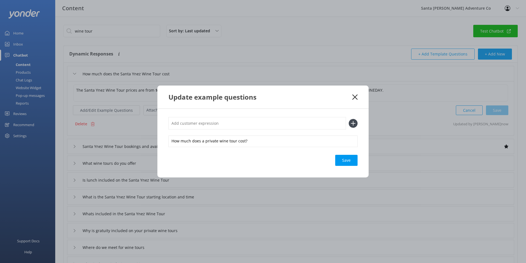
click at [354, 100] on div "Update example questions" at bounding box center [262, 97] width 211 height 23
click at [354, 96] on icon at bounding box center [354, 97] width 5 height 6
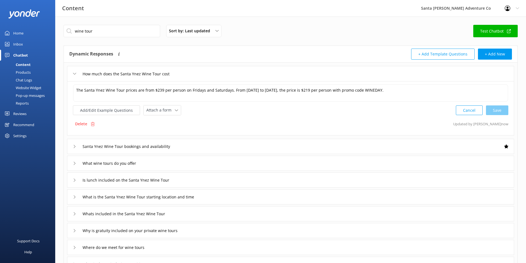
click at [497, 109] on div "Cancel Save" at bounding box center [482, 110] width 52 height 10
click at [494, 26] on link "Test Chatbot" at bounding box center [495, 31] width 44 height 12
click at [106, 106] on button "Add/Edit Example Questions" at bounding box center [106, 111] width 67 height 10
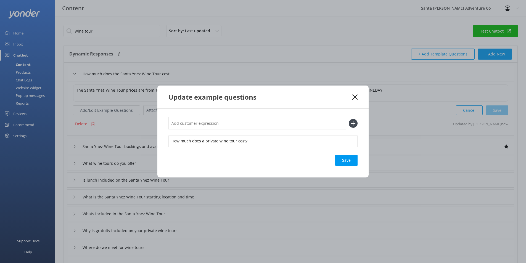
click at [354, 97] on icon at bounding box center [354, 97] width 5 height 6
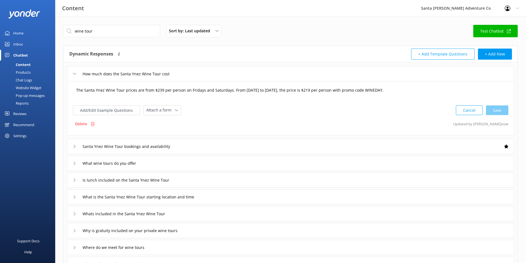
click at [151, 89] on textarea "The Santa Ynez Wine Tour prices are from $239 per person on Fridays and Saturda…" at bounding box center [290, 93] width 435 height 17
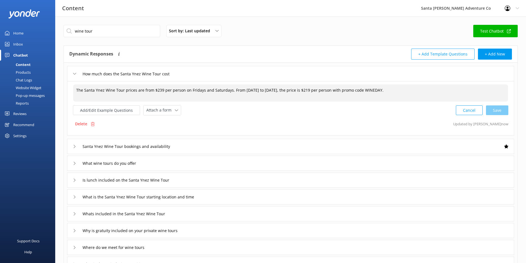
click at [149, 91] on textarea "The Santa Ynez Wine Tour prices are from $239 per person on Fridays and Saturda…" at bounding box center [290, 93] width 435 height 17
